Goal: Task Accomplishment & Management: Manage account settings

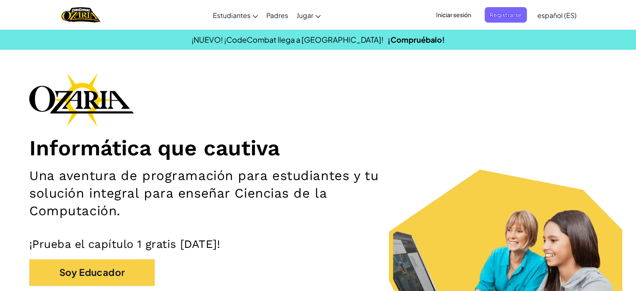
click at [439, 17] on span "Iniciar sesión" at bounding box center [453, 14] width 45 height 15
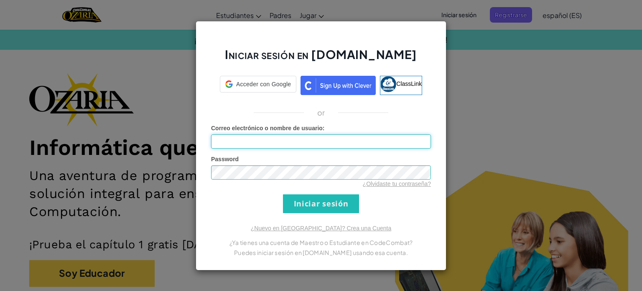
click at [299, 142] on input "Correo electrónico o nombre de usuario :" at bounding box center [321, 141] width 220 height 14
type input "[EMAIL_ADDRESS][DOMAIN_NAME]"
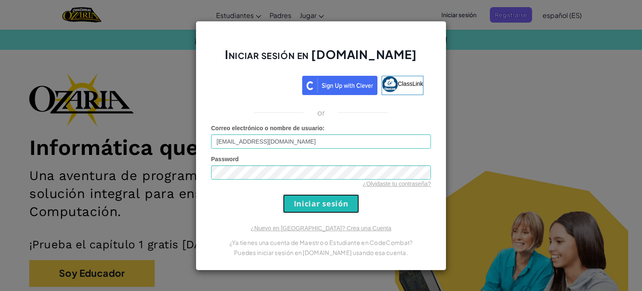
click at [296, 199] on input "Iniciar sesión" at bounding box center [321, 203] width 76 height 19
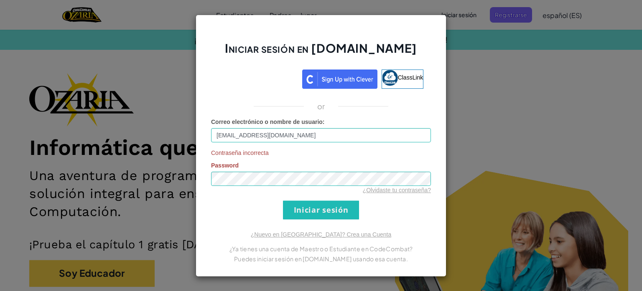
click at [264, 186] on div "¿Olvidaste tu contraseña?" at bounding box center [321, 190] width 220 height 8
click at [193, 181] on div "Iniciar sesión en [DOMAIN_NAME] ClassLink or Correo electrónico o nombre de usu…" at bounding box center [321, 145] width 642 height 291
click at [308, 203] on input "Iniciar sesión" at bounding box center [321, 209] width 76 height 19
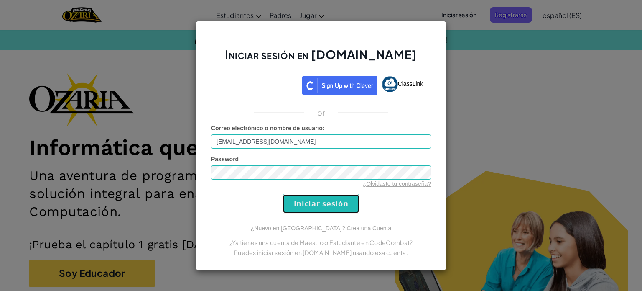
click at [294, 199] on input "Iniciar sesión" at bounding box center [321, 203] width 76 height 19
click at [319, 204] on input "Iniciar sesión" at bounding box center [321, 203] width 76 height 19
click at [240, 199] on form "Correo electrónico o nombre de usuario : [EMAIL_ADDRESS][DOMAIN_NAME] Password …" at bounding box center [321, 168] width 220 height 89
